Goal: Task Accomplishment & Management: Use online tool/utility

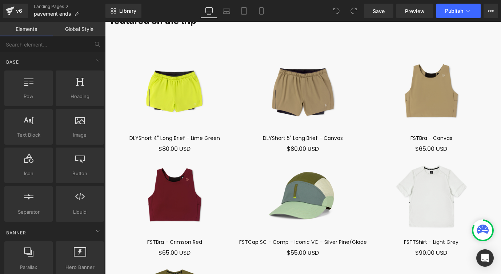
scroll to position [4306, 0]
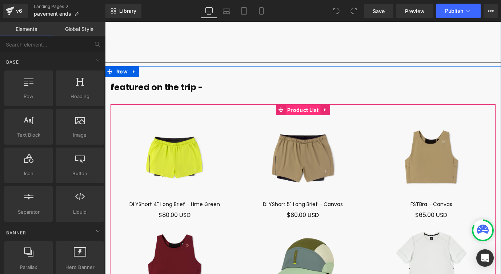
click at [303, 104] on link "Product List" at bounding box center [298, 109] width 45 height 11
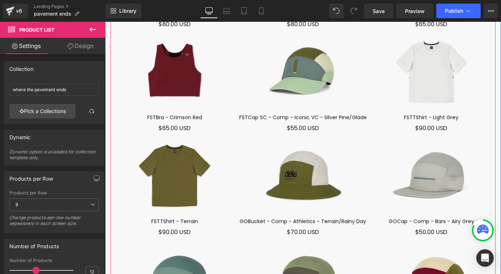
scroll to position [4538, 0]
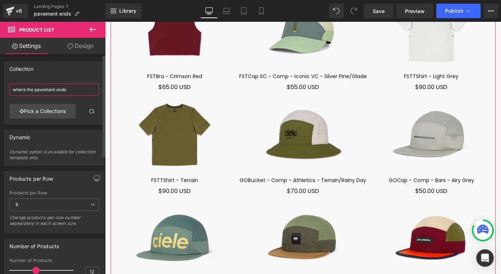
click at [83, 88] on input "where the pavement ends" at bounding box center [53, 90] width 89 height 12
click at [55, 108] on link "Pick a Collections" at bounding box center [42, 111] width 66 height 15
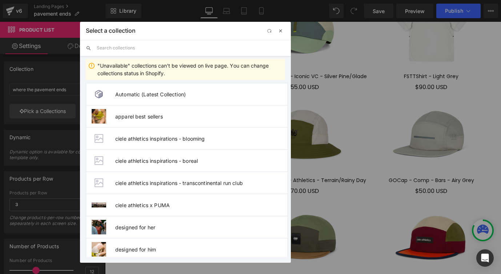
click at [280, 32] on span "button" at bounding box center [281, 31] width 6 height 6
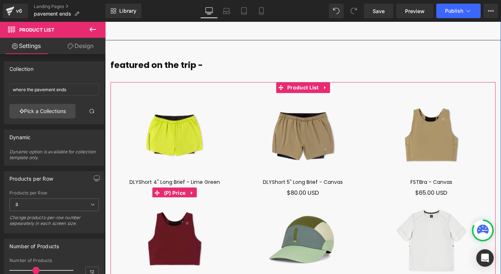
scroll to position [4334, 0]
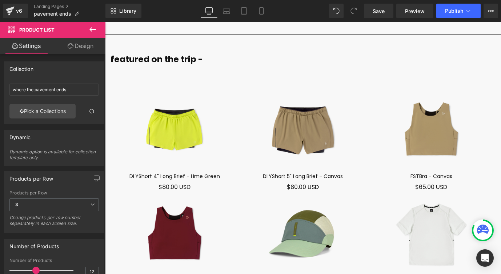
click at [92, 31] on icon at bounding box center [92, 29] width 9 height 9
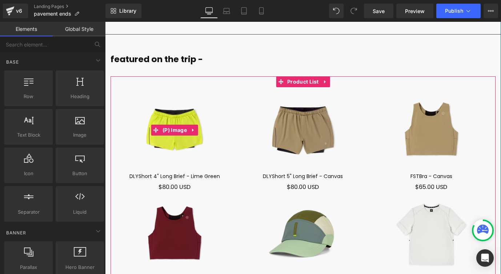
click at [176, 129] on img at bounding box center [175, 130] width 128 height 85
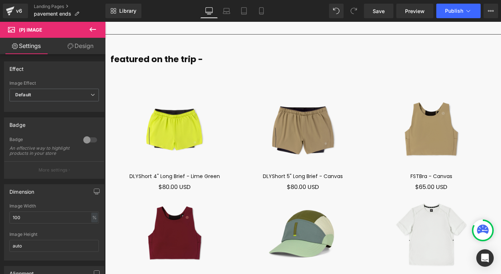
click at [93, 31] on icon at bounding box center [92, 29] width 9 height 9
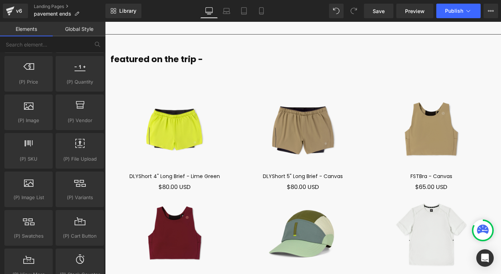
scroll to position [671, 0]
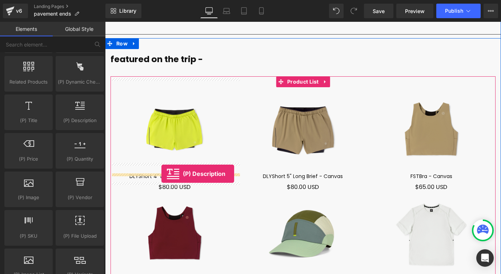
drag, startPoint x: 177, startPoint y: 136, endPoint x: 161, endPoint y: 174, distance: 40.9
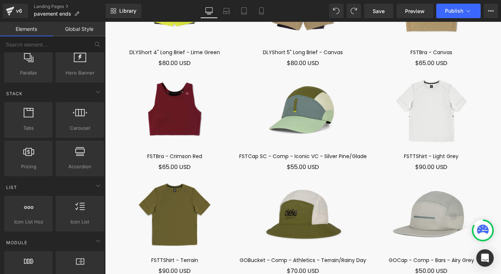
scroll to position [0, 0]
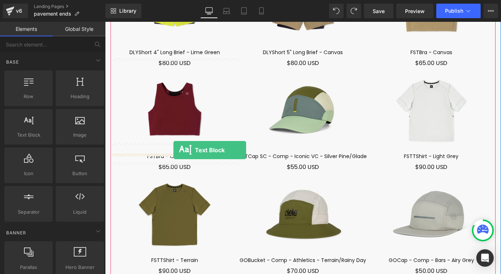
drag, startPoint x: 125, startPoint y: 151, endPoint x: 173, endPoint y: 150, distance: 48.4
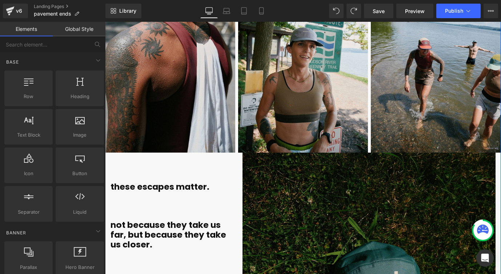
scroll to position [3851, 0]
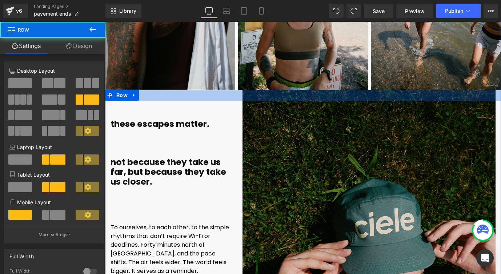
drag, startPoint x: 241, startPoint y: 82, endPoint x: 241, endPoint y: 93, distance: 11.3
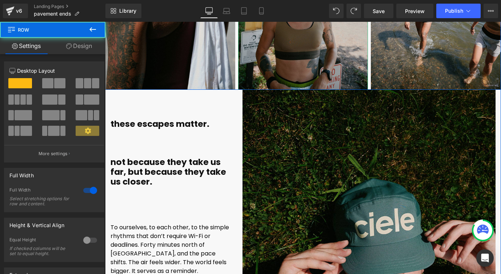
drag, startPoint x: 240, startPoint y: 79, endPoint x: 241, endPoint y: 64, distance: 15.6
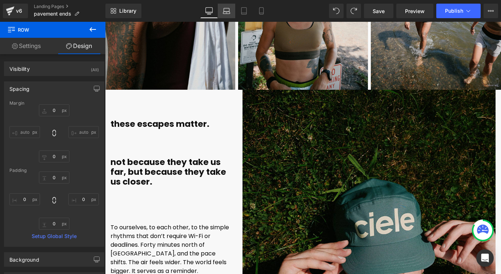
click at [224, 13] on icon at bounding box center [226, 13] width 7 height 2
type input "0"
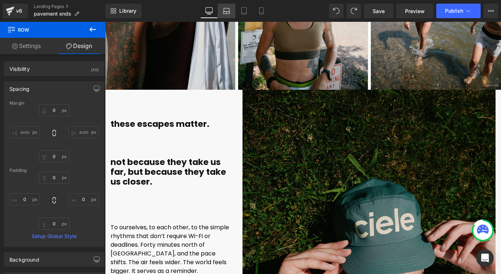
scroll to position [3630, 0]
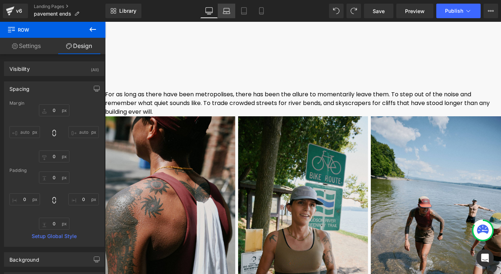
type input "0"
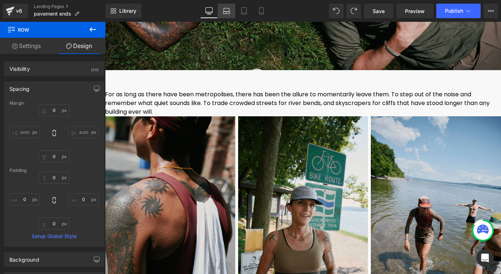
type input "0"
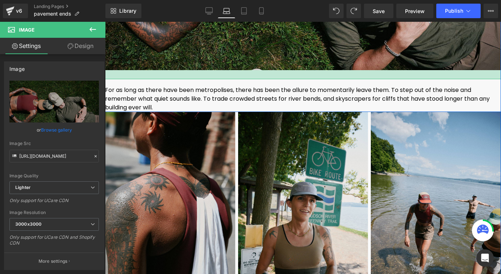
drag, startPoint x: 230, startPoint y: 73, endPoint x: 230, endPoint y: 68, distance: 4.4
click at [230, 70] on div at bounding box center [303, 74] width 396 height 9
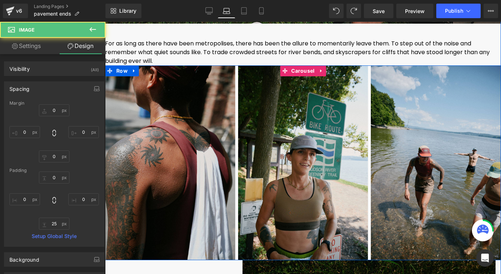
scroll to position [3801, 0]
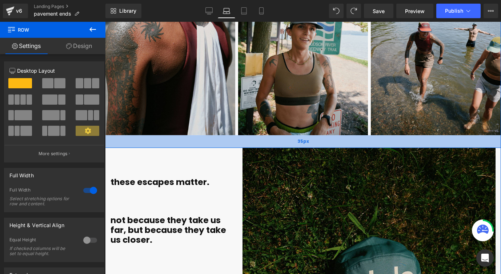
drag, startPoint x: 240, startPoint y: 126, endPoint x: 240, endPoint y: 139, distance: 12.7
click at [240, 139] on div "35px" at bounding box center [303, 141] width 396 height 13
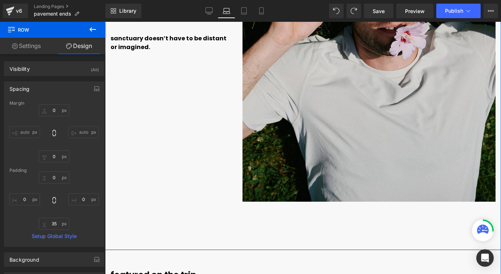
scroll to position [4229, 0]
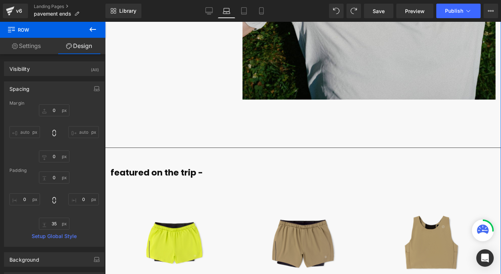
click at [261, 144] on div "Separator" at bounding box center [303, 148] width 396 height 8
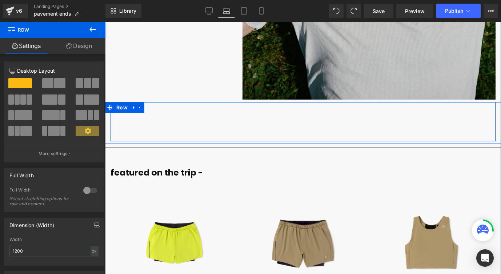
click at [256, 102] on div "Text Block Row Row" at bounding box center [303, 121] width 385 height 39
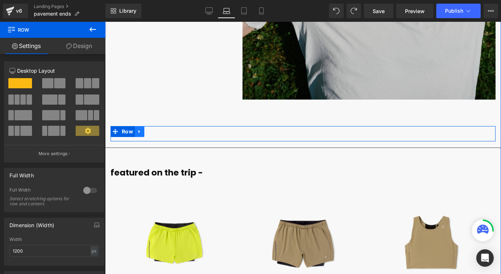
click at [137, 129] on icon at bounding box center [139, 131] width 5 height 5
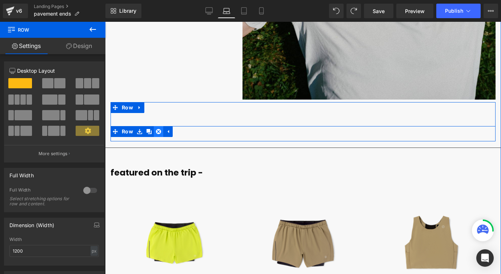
click at [158, 129] on icon at bounding box center [158, 131] width 5 height 5
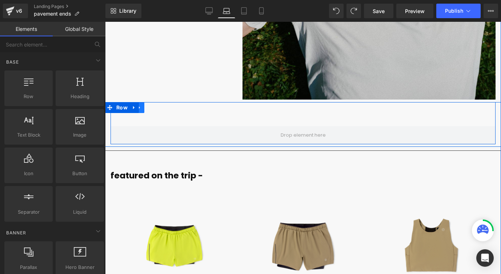
click at [139, 105] on icon at bounding box center [139, 107] width 5 height 5
click at [158, 105] on icon at bounding box center [158, 107] width 5 height 5
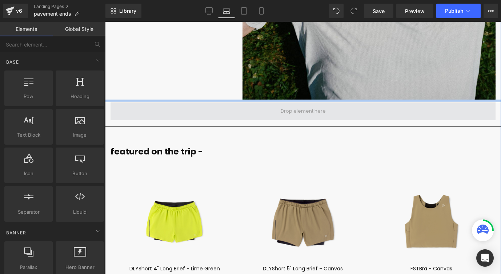
click at [215, 102] on span at bounding box center [303, 111] width 385 height 18
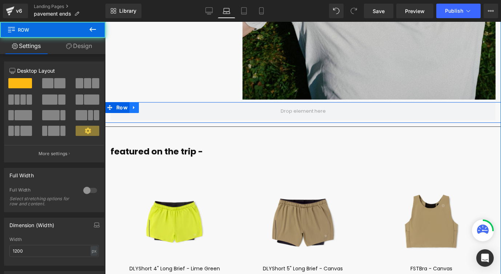
click at [137, 102] on link at bounding box center [133, 107] width 9 height 11
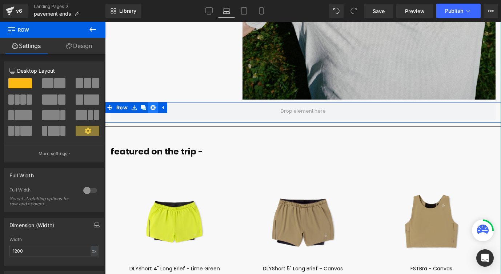
click at [149, 102] on link at bounding box center [152, 107] width 9 height 11
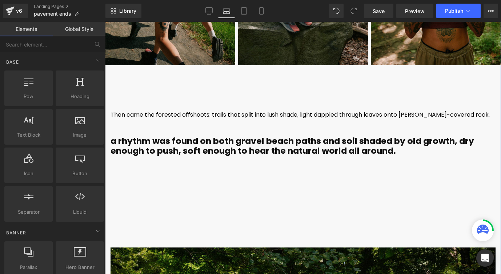
scroll to position [2059, 0]
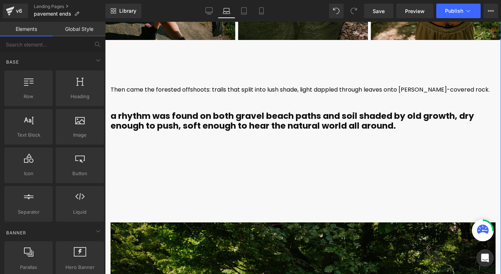
click at [259, 170] on div "Then came the forested offshoots: trails that split into lush shade, light dapp…" at bounding box center [303, 138] width 385 height 116
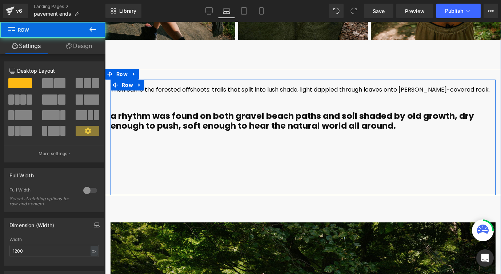
click at [263, 192] on div "Then came the forested offshoots: trails that split into lush shade, light dapp…" at bounding box center [303, 138] width 385 height 116
drag, startPoint x: 263, startPoint y: 193, endPoint x: 263, endPoint y: 168, distance: 25.5
click at [263, 168] on div "Then came the forested offshoots: trails that split into lush shade, light dapp…" at bounding box center [303, 132] width 396 height 127
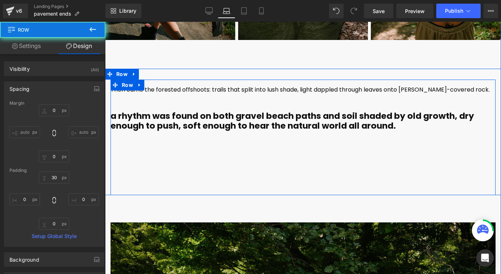
click at [253, 148] on div "Then came the forested offshoots: trails that split into lush shade, light dapp…" at bounding box center [303, 138] width 385 height 116
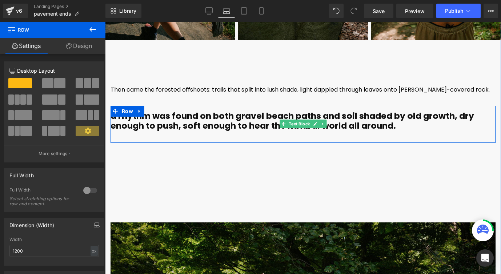
click at [159, 134] on div "a rhythm was found on both gravel beach paths and soil shaded by old growth, dr…" at bounding box center [303, 124] width 385 height 37
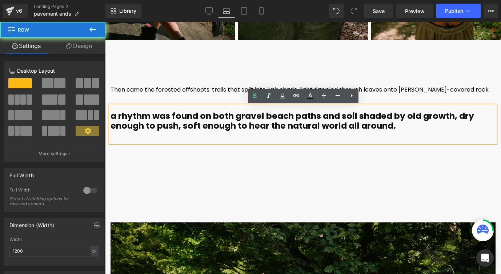
click at [169, 153] on div "Then came the forested offshoots: trails that split into lush shade, light dapp…" at bounding box center [303, 138] width 385 height 116
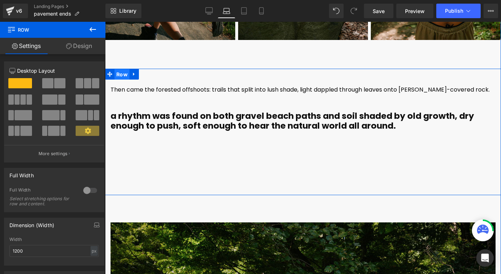
click at [124, 76] on span "Row" at bounding box center [122, 74] width 15 height 11
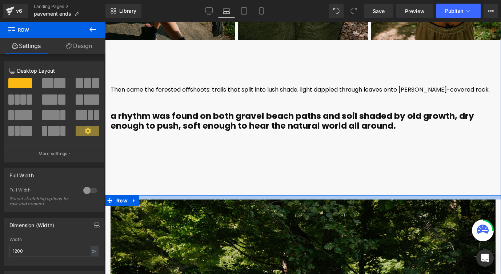
drag, startPoint x: 238, startPoint y: 197, endPoint x: 239, endPoint y: 174, distance: 22.9
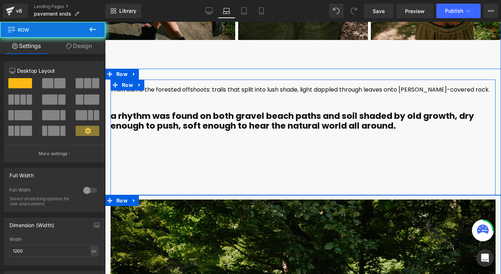
click at [245, 147] on div "Then came the forested offshoots: trails that split into lush shade, light dapp…" at bounding box center [303, 138] width 385 height 116
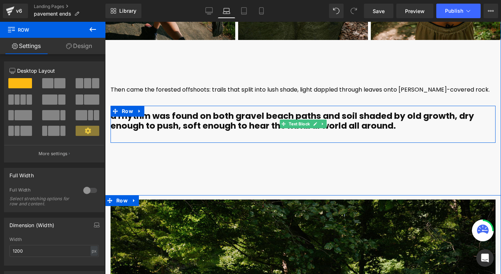
click at [374, 125] on b "a rhythm was found on both gravel beach paths and soil shaded by old growth, dr…" at bounding box center [293, 120] width 364 height 21
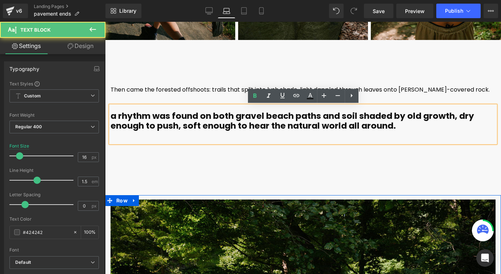
click at [322, 152] on div "Then came the forested offshoots: trails that split into lush shade, light dapp…" at bounding box center [303, 138] width 385 height 116
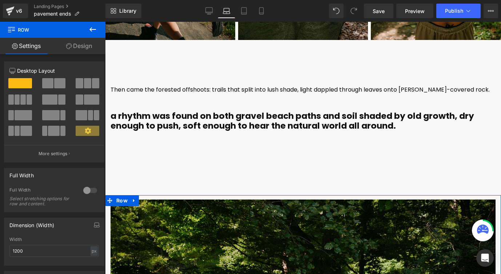
click at [271, 160] on div "Then came the forested offshoots: trails that split into lush shade, light dapp…" at bounding box center [303, 138] width 385 height 116
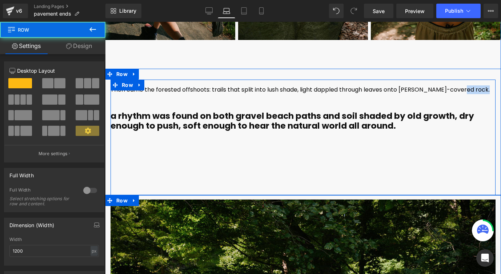
click at [270, 160] on div "Then came the forested offshoots: trails that split into lush shade, light dapp…" at bounding box center [303, 138] width 385 height 116
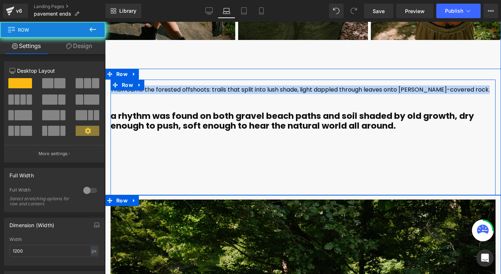
click at [270, 160] on div "Then came the forested offshoots: trails that split into lush shade, light dapp…" at bounding box center [303, 138] width 385 height 116
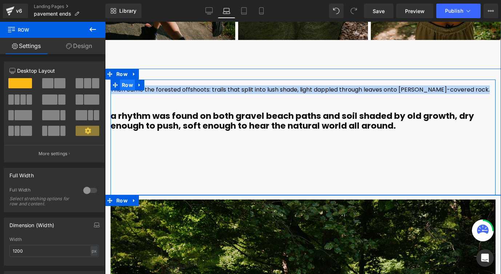
click at [125, 85] on span "Row" at bounding box center [127, 85] width 15 height 11
click at [137, 163] on div "Then came the forested offshoots: trails that split into lush shade, light dapp…" at bounding box center [303, 138] width 385 height 116
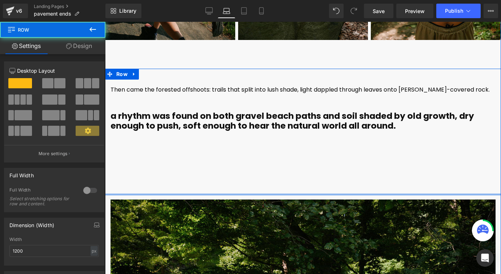
drag, startPoint x: 226, startPoint y: 194, endPoint x: 226, endPoint y: 188, distance: 5.5
click at [226, 188] on div "Then came the forested offshoots: trails that split into lush shade, light dapp…" at bounding box center [303, 132] width 396 height 127
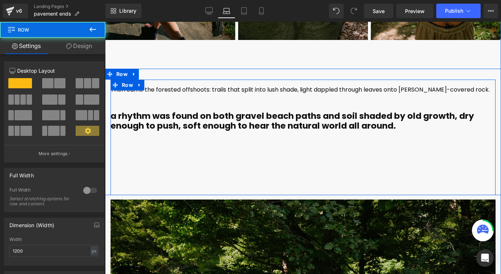
click at [226, 182] on div "Then came the forested offshoots: trails that split into lush shade, light dapp…" at bounding box center [303, 138] width 385 height 116
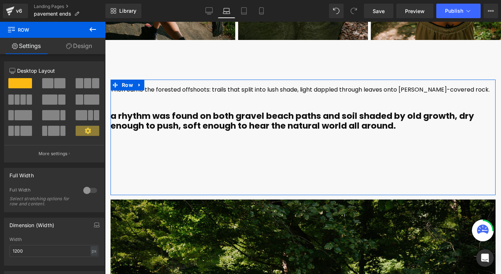
click at [79, 45] on link "Design" at bounding box center [79, 46] width 53 height 16
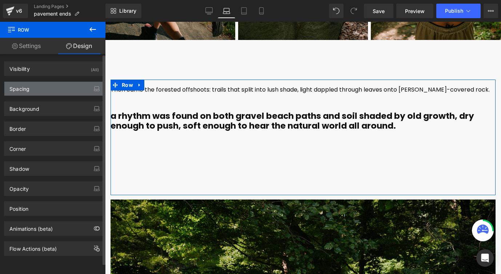
click at [43, 90] on div "Spacing" at bounding box center [54, 89] width 100 height 14
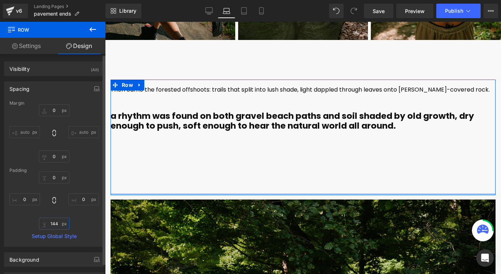
click at [51, 222] on input "144" at bounding box center [54, 224] width 31 height 12
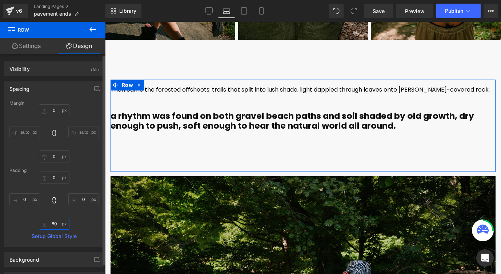
type input "8"
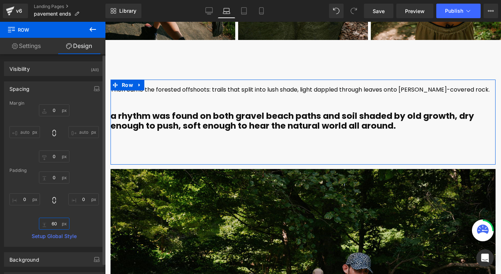
type input "6"
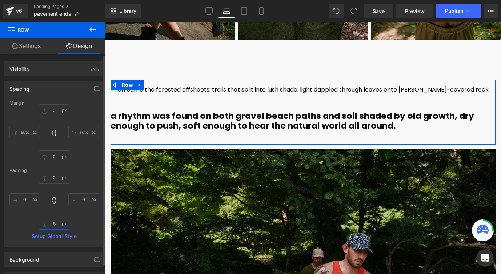
type input "5["
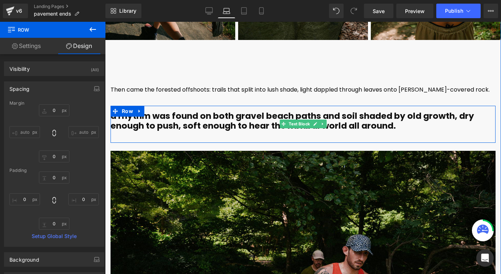
click at [217, 140] on div "a rhythm was found on both gravel beach paths and soil shaded by old growth, dr…" at bounding box center [303, 124] width 385 height 37
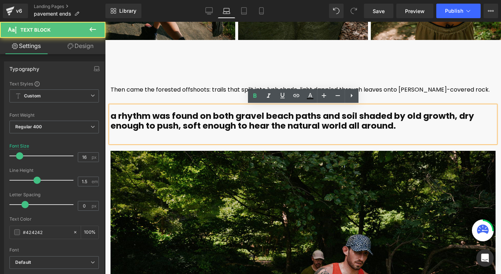
click at [220, 76] on div "Then came the forested offshoots: trails that split into lush shade, light dapp…" at bounding box center [303, 108] width 396 height 78
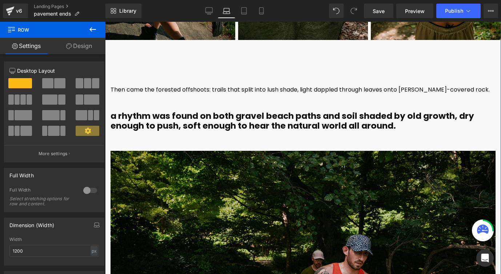
scroll to position [1993, 0]
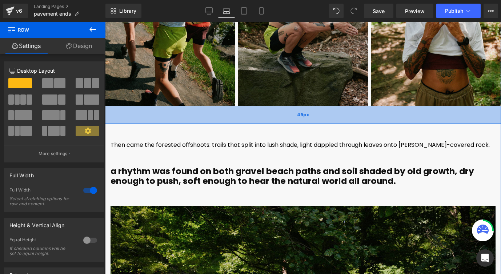
drag, startPoint x: 243, startPoint y: 134, endPoint x: 243, endPoint y: 123, distance: 10.9
click at [243, 123] on div "49px" at bounding box center [303, 115] width 396 height 18
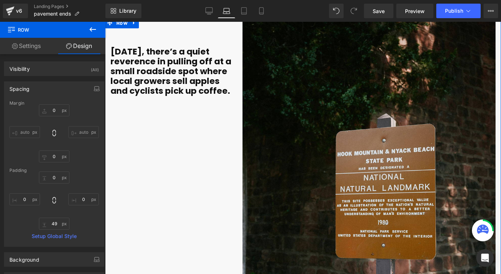
scroll to position [1158, 0]
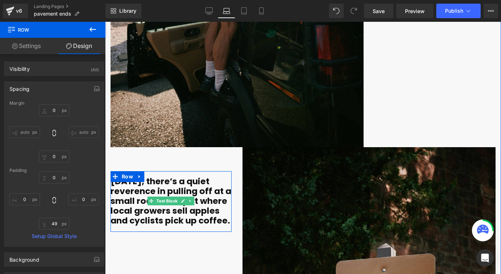
click at [169, 175] on div "[DATE], there’s a quiet reverence in pulling off at a small roadside spot where…" at bounding box center [171, 201] width 121 height 61
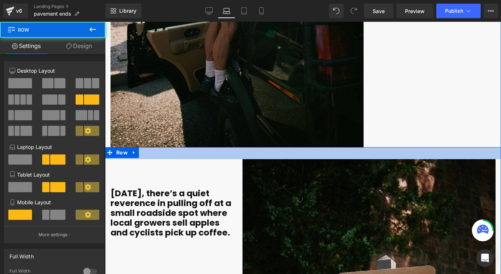
drag, startPoint x: 235, startPoint y: 148, endPoint x: 235, endPoint y: 159, distance: 11.6
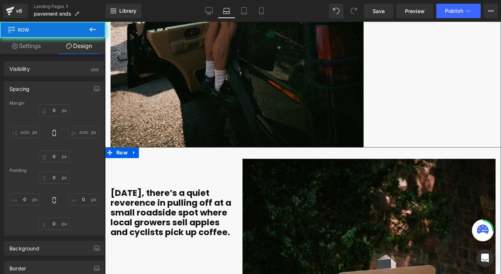
type input "0"
type input "32"
type input "0"
type input "7"
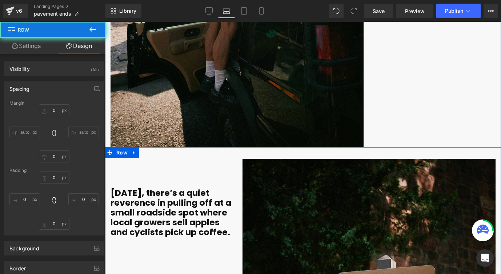
type input "0"
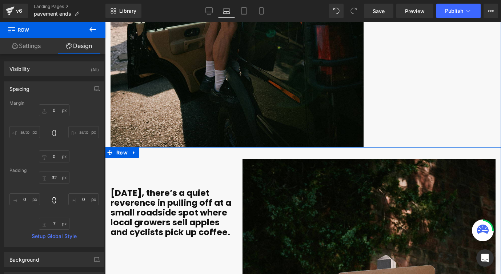
click at [174, 183] on div "[DATE], there’s a quiet reverence in pulling off at a small roadside spot where…" at bounding box center [171, 201] width 121 height 85
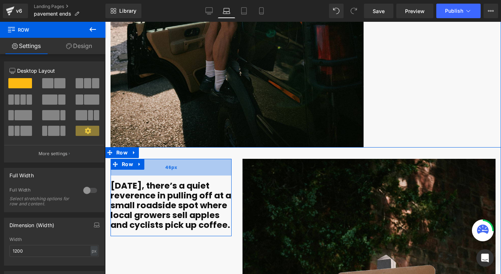
drag, startPoint x: 169, startPoint y: 168, endPoint x: 169, endPoint y: 160, distance: 7.3
click at [169, 160] on div "46px" at bounding box center [171, 167] width 121 height 17
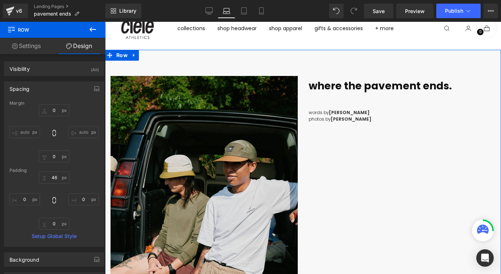
scroll to position [0, 0]
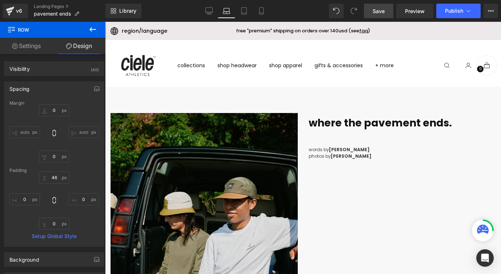
drag, startPoint x: 384, startPoint y: 11, endPoint x: 260, endPoint y: 136, distance: 176.4
click at [384, 11] on span "Save" at bounding box center [379, 11] width 12 height 8
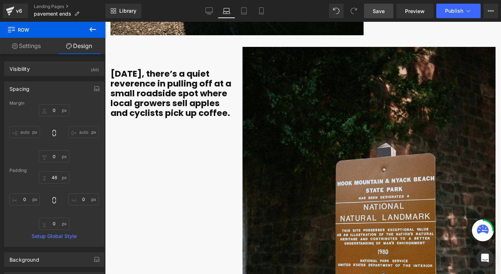
scroll to position [1370, 0]
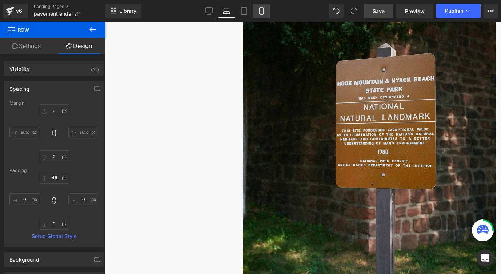
click at [266, 5] on link "Mobile" at bounding box center [261, 11] width 17 height 15
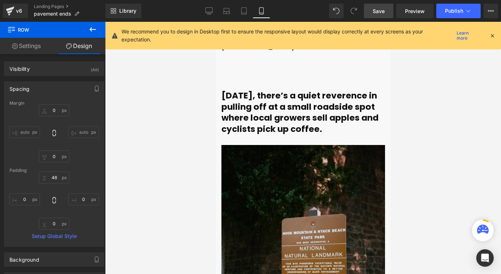
type input "0"
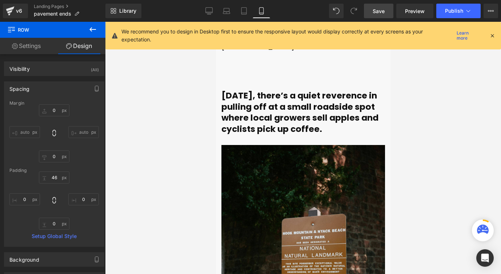
type input "0"
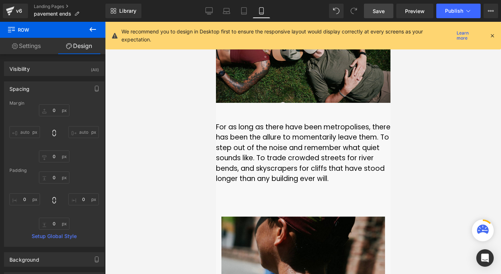
scroll to position [3307, 0]
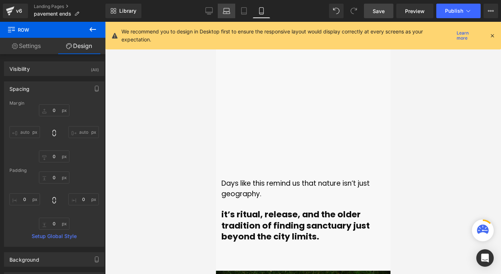
click at [232, 13] on link "Laptop" at bounding box center [226, 11] width 17 height 15
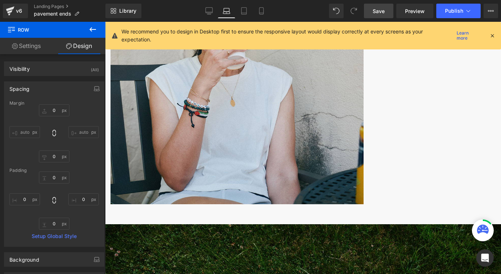
type input "0"
type input "46"
type input "0"
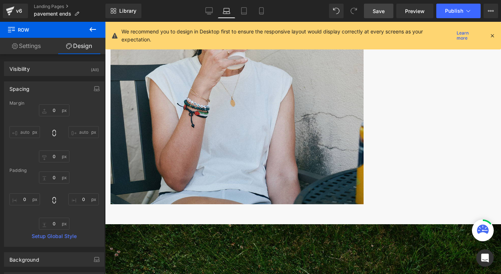
type input "0"
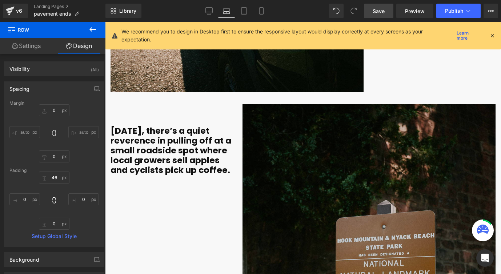
scroll to position [1210, 0]
